Goal: Task Accomplishment & Management: Use online tool/utility

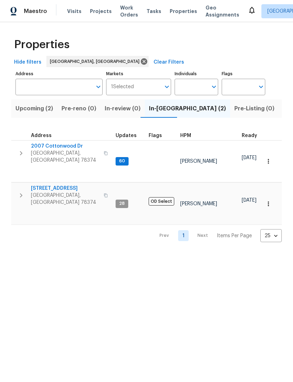
scroll to position [0, 9]
click at [274, 112] on span "Listed (1)" at bounding box center [286, 109] width 25 height 10
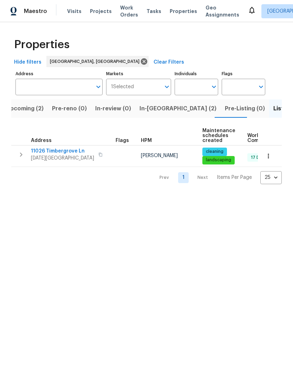
click at [269, 159] on icon "button" at bounding box center [268, 156] width 7 height 7
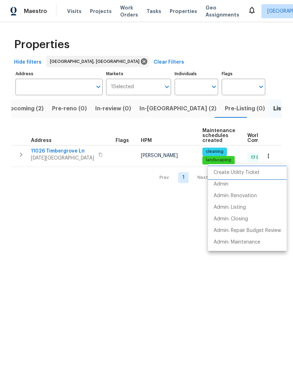
click at [257, 176] on p "Create Utility Ticket" at bounding box center [237, 172] width 46 height 7
click at [57, 154] on div at bounding box center [146, 191] width 293 height 382
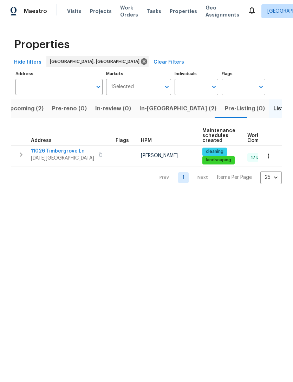
click at [70, 152] on span "11026 Timbergrove Ln" at bounding box center [62, 151] width 63 height 7
click at [270, 156] on icon "button" at bounding box center [268, 156] width 7 height 7
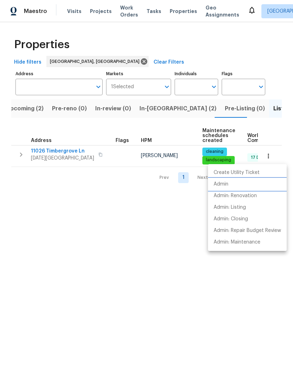
click at [235, 190] on li "Admin" at bounding box center [247, 185] width 79 height 12
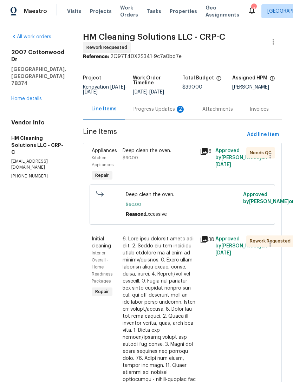
click at [37, 96] on link "Home details" at bounding box center [26, 98] width 31 height 5
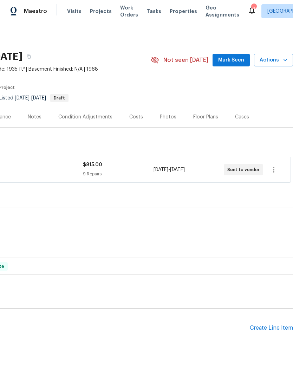
scroll to position [0, 104]
click at [285, 63] on icon "button" at bounding box center [285, 60] width 7 height 7
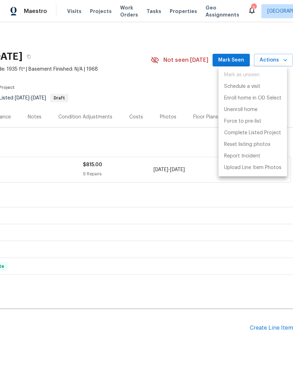
click at [194, 86] on div at bounding box center [146, 191] width 293 height 382
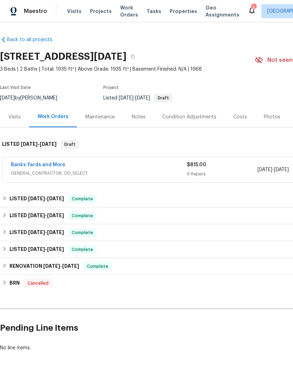
scroll to position [0, 0]
click at [139, 51] on button "button" at bounding box center [133, 56] width 13 height 13
